Goal: Transaction & Acquisition: Purchase product/service

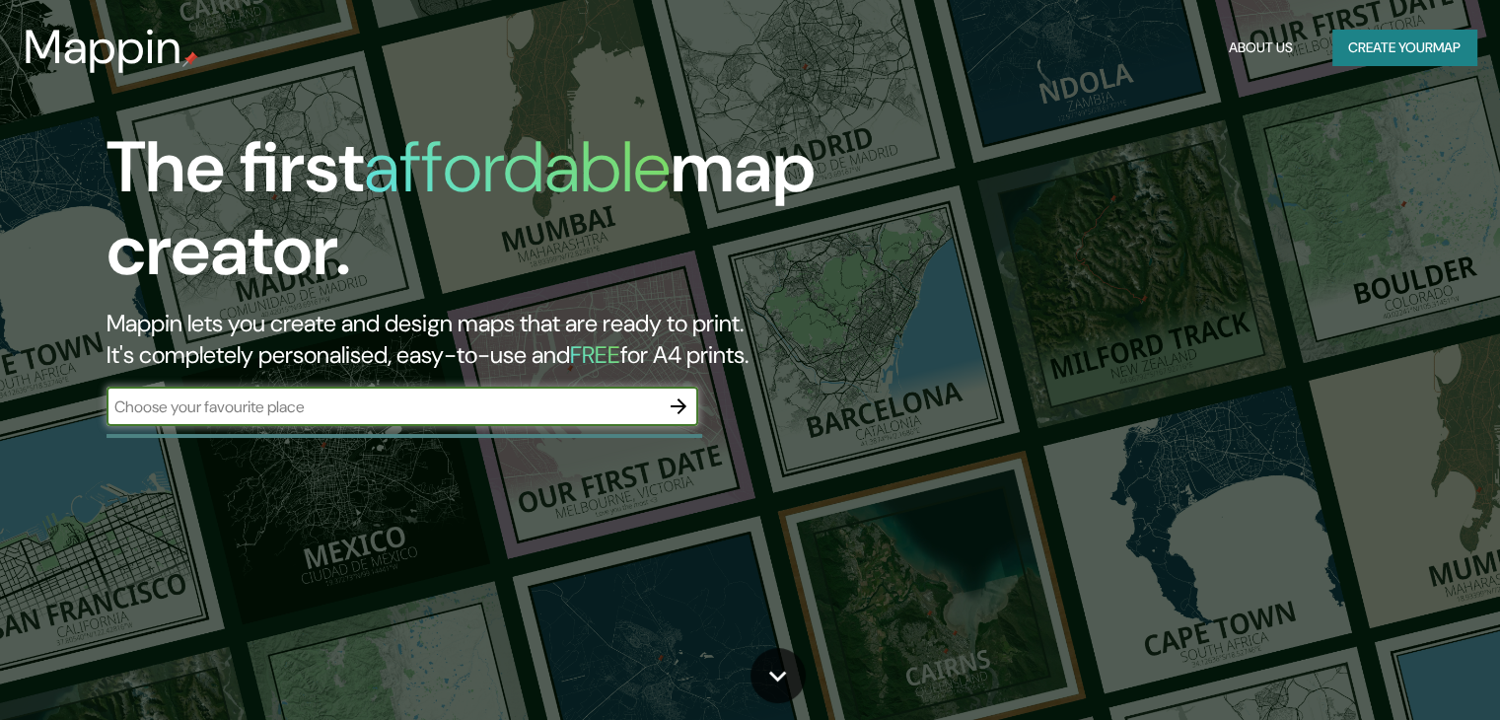
click at [418, 412] on input "text" at bounding box center [382, 406] width 552 height 23
type input "[PERSON_NAME]"
click at [674, 397] on icon "button" at bounding box center [678, 406] width 24 height 24
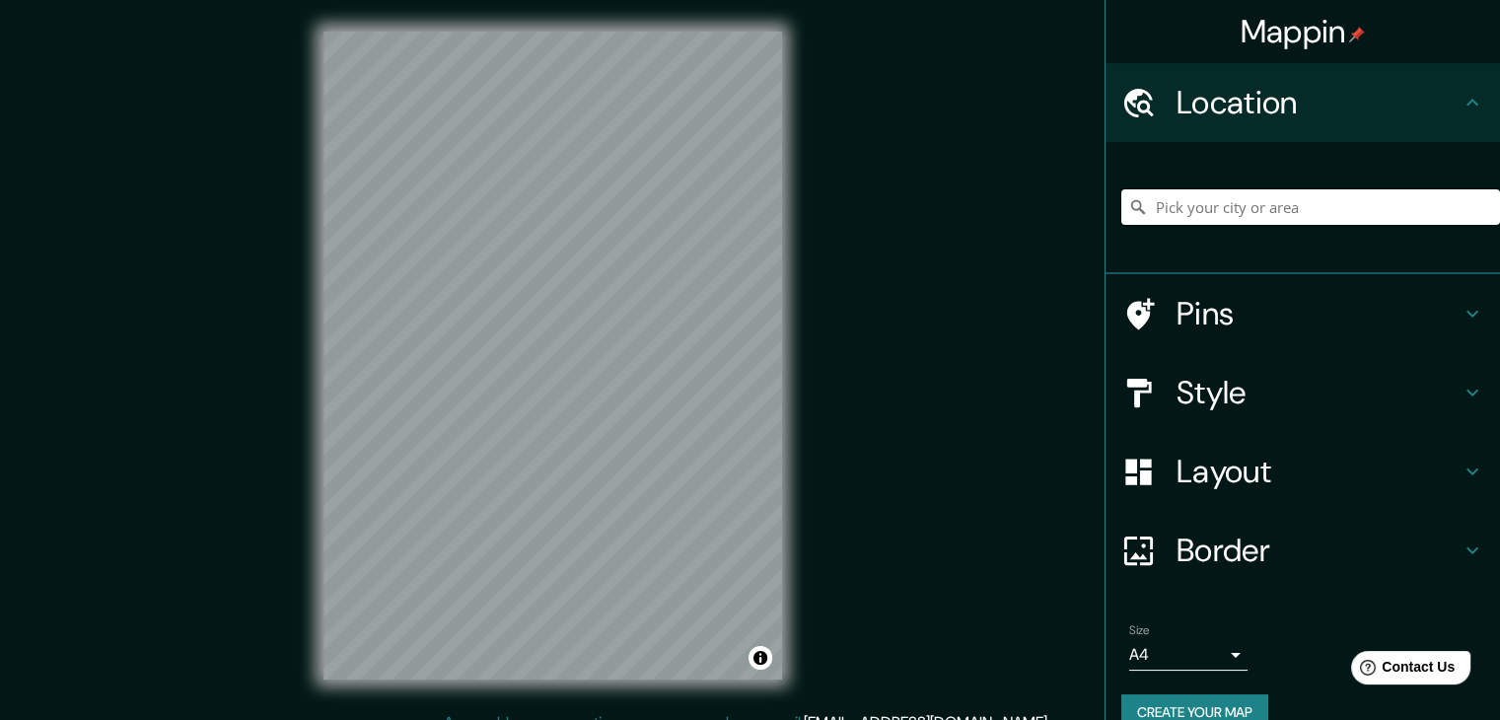
click at [1214, 218] on input "Pick your city or area" at bounding box center [1310, 206] width 379 height 35
click at [804, 194] on div "© Mapbox © OpenStreetMap Improve this map" at bounding box center [553, 355] width 522 height 711
click at [968, 265] on div "Mappin Location Pins Style Layout Border Choose a border. Hint : you can make l…" at bounding box center [750, 371] width 1500 height 742
click at [786, 292] on div "© Mapbox © OpenStreetMap Improve this map" at bounding box center [553, 355] width 522 height 711
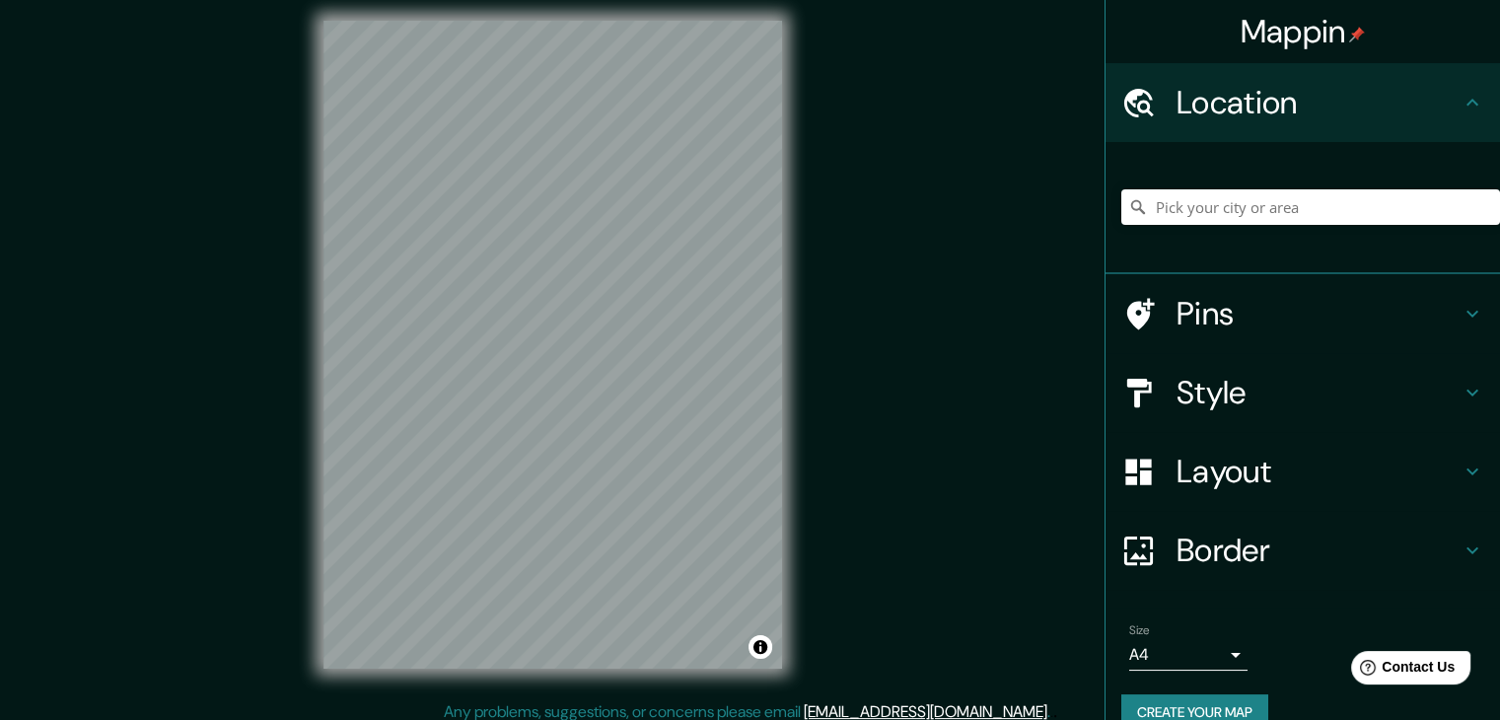
scroll to position [23, 0]
